Goal: Task Accomplishment & Management: Manage account settings

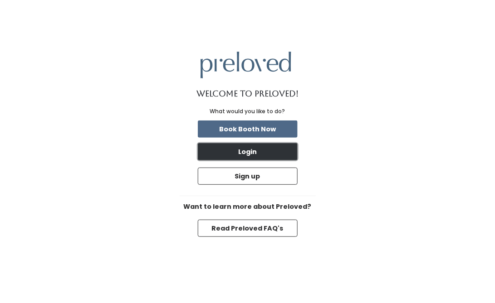
click at [258, 147] on button "Login" at bounding box center [248, 151] width 100 height 17
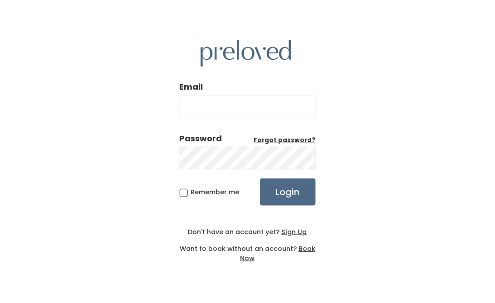
click at [215, 106] on input "Email" at bounding box center [248, 107] width 136 height 23
type input "[EMAIL_ADDRESS][DOMAIN_NAME]"
click at [294, 195] on input "Login" at bounding box center [288, 192] width 56 height 27
click at [303, 105] on input "[EMAIL_ADDRESS][DOMAIN_NAME]" at bounding box center [248, 107] width 136 height 23
type input "f"
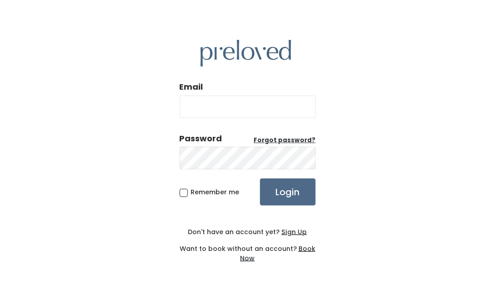
click at [197, 106] on input "Email" at bounding box center [248, 107] width 136 height 23
type input "fkarriem@hotmail.com"
click at [295, 193] on input "Login" at bounding box center [288, 192] width 56 height 27
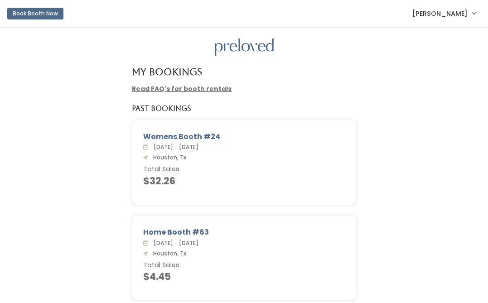
click at [468, 13] on link "Fatima Karriem" at bounding box center [444, 13] width 81 height 19
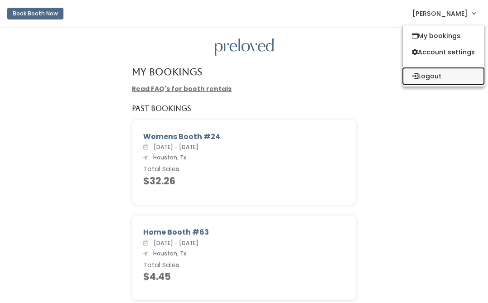
click at [435, 76] on button "Logout" at bounding box center [443, 76] width 81 height 16
